Goal: Transaction & Acquisition: Register for event/course

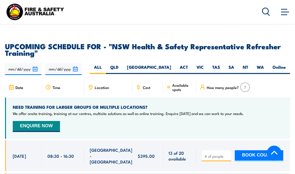
scroll to position [910, 0]
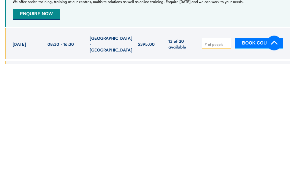
type input "1"
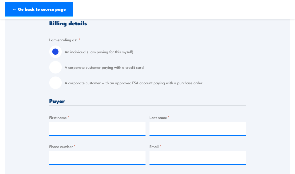
scroll to position [125, 0]
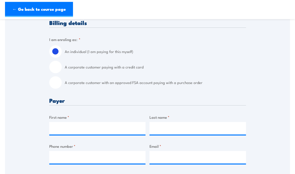
click at [59, 86] on input "A corporate customer with an approved FSA account paying with a purchase order" at bounding box center [55, 83] width 13 height 13
radio input "true"
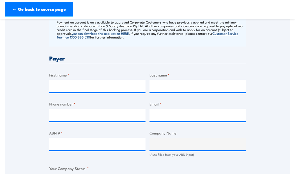
scroll to position [215, 0]
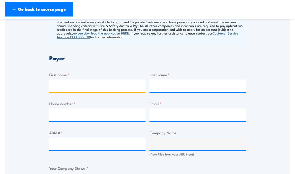
click at [58, 85] on input "First name *" at bounding box center [97, 86] width 97 height 13
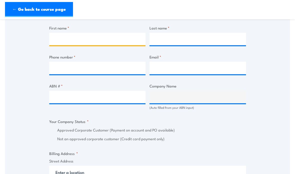
scroll to position [261, 0]
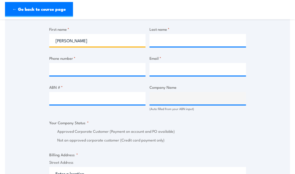
type input "[PERSON_NAME]"
click at [191, 40] on input "Last name *" at bounding box center [198, 40] width 97 height 13
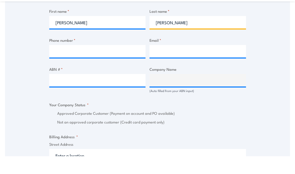
type input "[PERSON_NAME]"
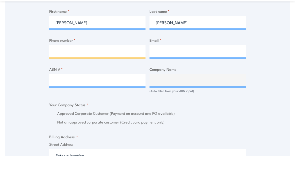
click at [114, 63] on input "Phone number *" at bounding box center [97, 69] width 97 height 13
type input "0407099498"
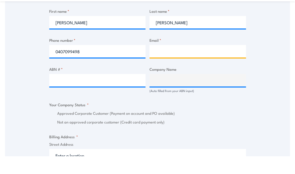
click at [185, 63] on input "Email *" at bounding box center [198, 69] width 97 height 13
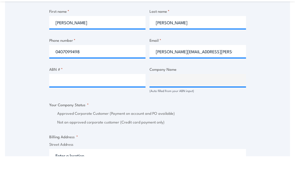
scroll to position [279, 0]
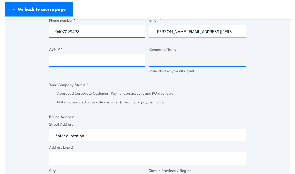
type input "[PERSON_NAME][EMAIL_ADDRESS][PERSON_NAME][DOMAIN_NAME]"
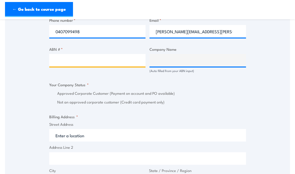
click at [56, 62] on input "ABN # *" at bounding box center [97, 60] width 97 height 13
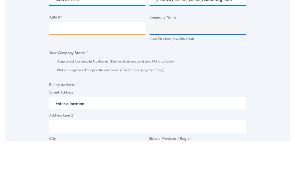
paste input "36 090 670 965"
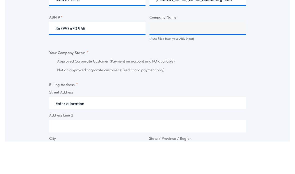
scroll to position [332, 0]
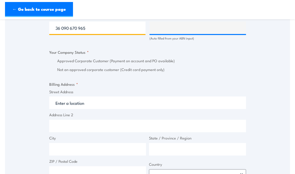
click at [62, 28] on input "36 090 670 965" at bounding box center [97, 28] width 97 height 13
type input "36090 670 965"
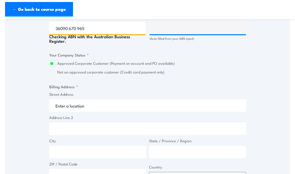
type input "VIRGIN AUSTRALIA AIRLINES PTY LTD"
radio input "true"
click at [77, 24] on input "36090 670 965" at bounding box center [97, 28] width 97 height 13
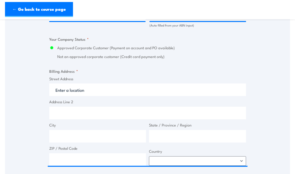
scroll to position [365, 0]
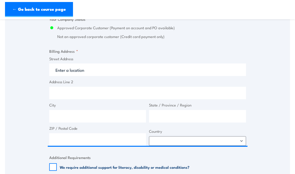
type input "36090 670 965"
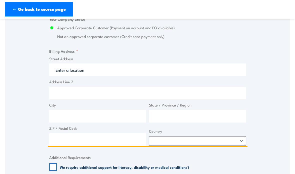
click at [59, 68] on input "Street Address" at bounding box center [147, 70] width 197 height 13
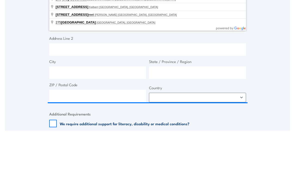
scroll to position [408, 0]
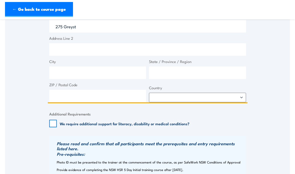
click at [87, 22] on input "275 Greyst" at bounding box center [147, 26] width 197 height 13
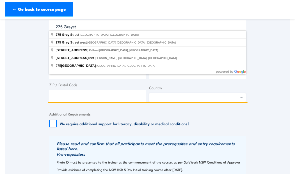
scroll to position [408, 0]
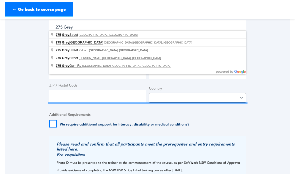
type input "[STREET_ADDRESS]"
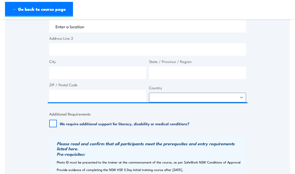
type input "[STREET_ADDRESS]"
type input "[GEOGRAPHIC_DATA]"
type input "4101"
select select "[GEOGRAPHIC_DATA]"
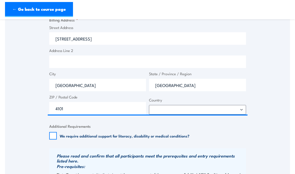
scroll to position [396, 0]
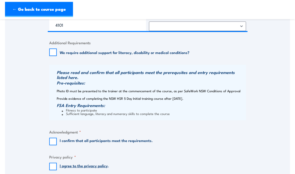
click at [52, 141] on input "I confirm that all participants meet the requirements." at bounding box center [53, 142] width 8 height 8
checkbox input "true"
click at [55, 163] on input "I agree to the privacy policy ." at bounding box center [53, 167] width 8 height 8
checkbox input "true"
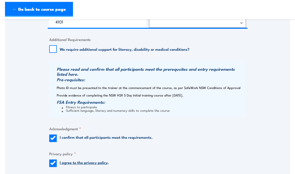
scroll to position [483, 0]
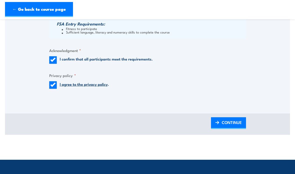
click at [236, 121] on span "CONTINUE" at bounding box center [232, 122] width 20 height 13
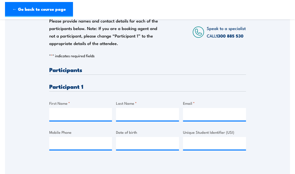
scroll to position [96, 0]
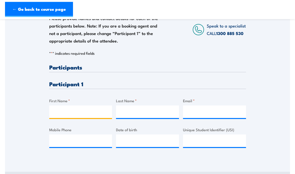
click at [53, 109] on input "First Name *" at bounding box center [80, 112] width 63 height 13
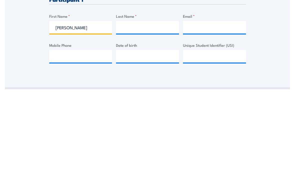
type input "[PERSON_NAME]"
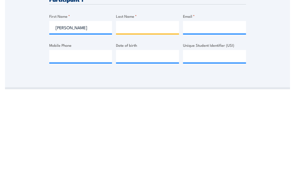
click at [127, 106] on input "Last Name *" at bounding box center [147, 112] width 63 height 13
type input "[PERSON_NAME]"
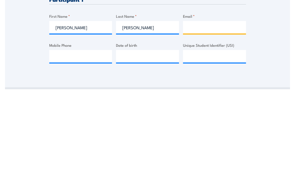
click at [192, 106] on input "Email *" at bounding box center [214, 112] width 63 height 13
type input "M"
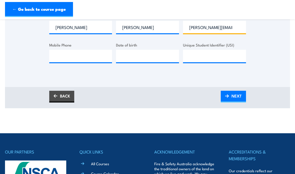
type input "[PERSON_NAME][EMAIL_ADDRESS][PERSON_NAME][DOMAIN_NAME]"
click at [58, 56] on input "Mobile Phone" at bounding box center [80, 56] width 63 height 13
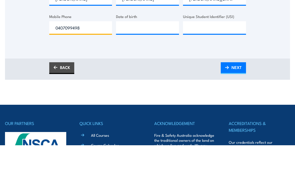
type input "0407099498"
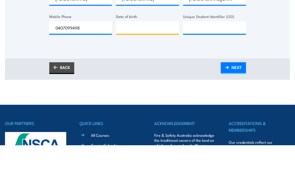
click at [132, 50] on input "Date of birth" at bounding box center [147, 56] width 63 height 13
type input "[DATE]"
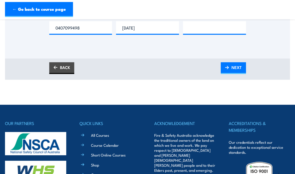
click at [196, 27] on input "Unique Student Identifier (USI)" at bounding box center [214, 27] width 63 height 13
paste input "XIMERS2EGEN."
type input "XIMERS2EGEN"
click input "Submit" at bounding box center [0, 0] width 0 height 0
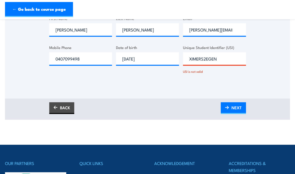
scroll to position [0, 0]
click at [238, 69] on div "USI is not valid" at bounding box center [214, 70] width 63 height 7
click at [242, 110] on span "NEXT" at bounding box center [237, 107] width 10 height 13
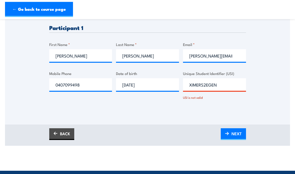
scroll to position [192, 0]
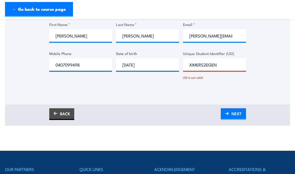
click at [193, 63] on input "XIMERS2EGEN" at bounding box center [214, 64] width 63 height 13
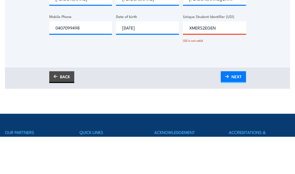
type input "XMERS2EGEN"
click input "Submit" at bounding box center [0, 0] width 0 height 0
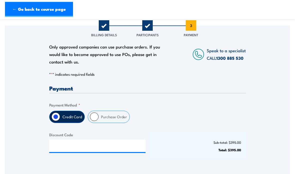
scroll to position [67, 0]
click at [91, 114] on input "Purchase Order" at bounding box center [94, 117] width 9 height 9
radio input "true"
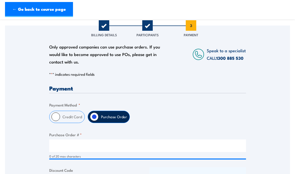
scroll to position [87, 0]
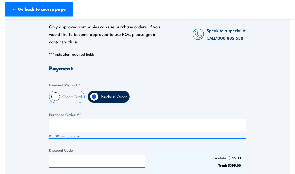
click at [57, 124] on input "Purchase Order # *" at bounding box center [147, 126] width 197 height 13
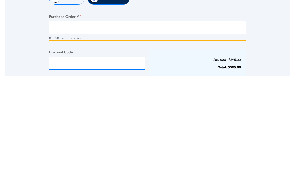
paste input "VAA3025219"
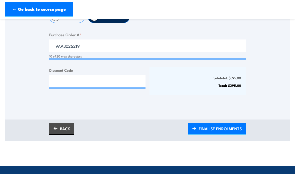
scroll to position [175, 0]
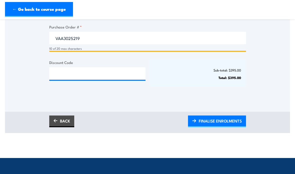
type input "VAA3025219"
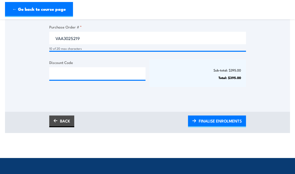
click at [55, 125] on link "BACK" at bounding box center [61, 122] width 25 height 12
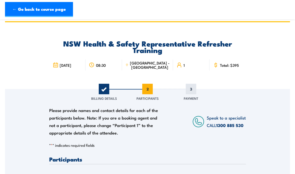
scroll to position [0, 0]
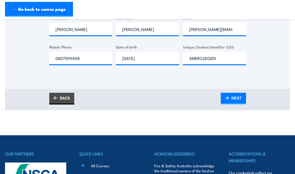
click at [56, 98] on img at bounding box center [56, 99] width 4 height 4
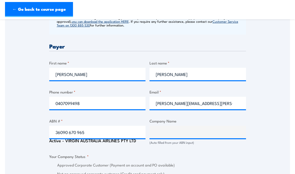
scroll to position [247, 0]
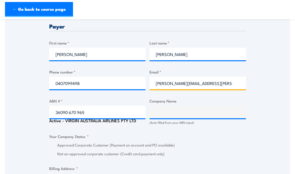
click at [231, 82] on input "[PERSON_NAME][EMAIL_ADDRESS][PERSON_NAME][DOMAIN_NAME]" at bounding box center [198, 83] width 97 height 13
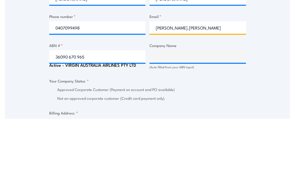
type input "[PERSON_NAME].[PERSON_NAME]"
paste input "mailto:[EMAIL_ADDRESS][DOMAIN_NAME]"
click at [169, 77] on input "mailto:[EMAIL_ADDRESS][DOMAIN_NAME]" at bounding box center [198, 83] width 97 height 13
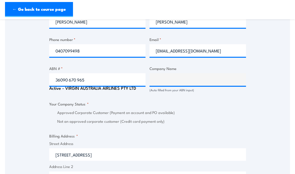
scroll to position [280, 0]
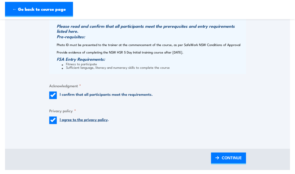
type input "[EMAIL_ADDRESS][DOMAIN_NAME]"
click at [232, 154] on span "CONTINUE" at bounding box center [232, 157] width 20 height 13
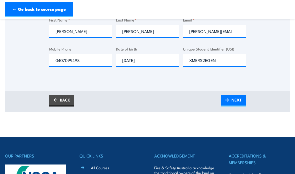
scroll to position [176, 0]
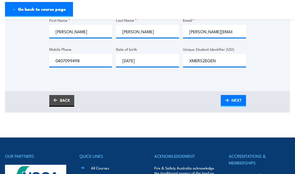
click at [240, 99] on span "NEXT" at bounding box center [237, 100] width 10 height 13
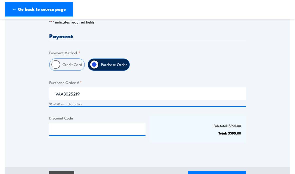
scroll to position [120, 0]
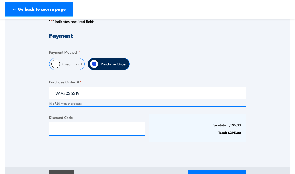
click at [219, 174] on span "FINALISE ENROLMENTS" at bounding box center [220, 175] width 43 height 13
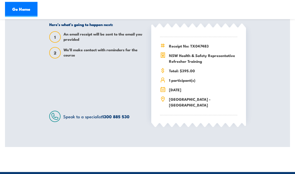
scroll to position [141, 0]
